Goal: Task Accomplishment & Management: Manage account settings

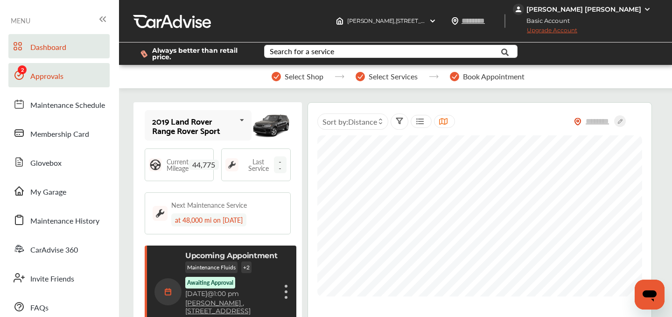
click at [30, 73] on link "Approvals" at bounding box center [58, 75] width 101 height 24
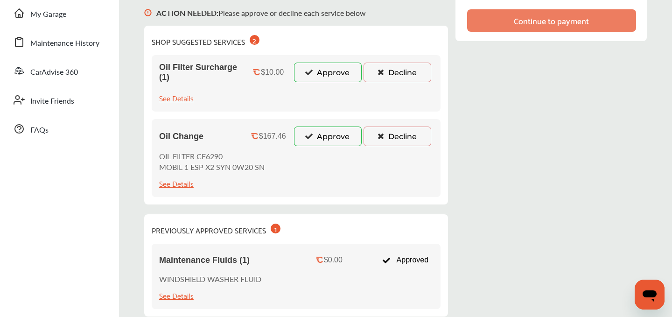
scroll to position [178, 0]
click at [314, 73] on icon at bounding box center [309, 71] width 9 height 7
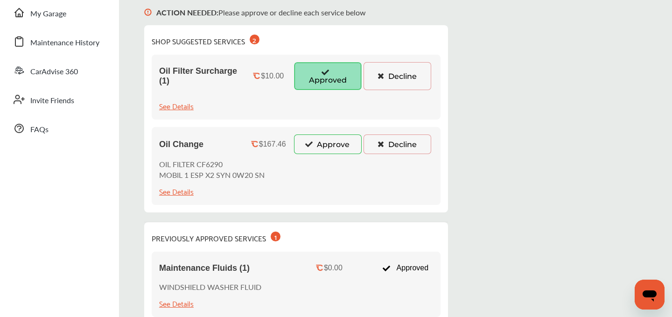
click at [318, 142] on button "Approve" at bounding box center [328, 144] width 68 height 20
